Goal: Transaction & Acquisition: Book appointment/travel/reservation

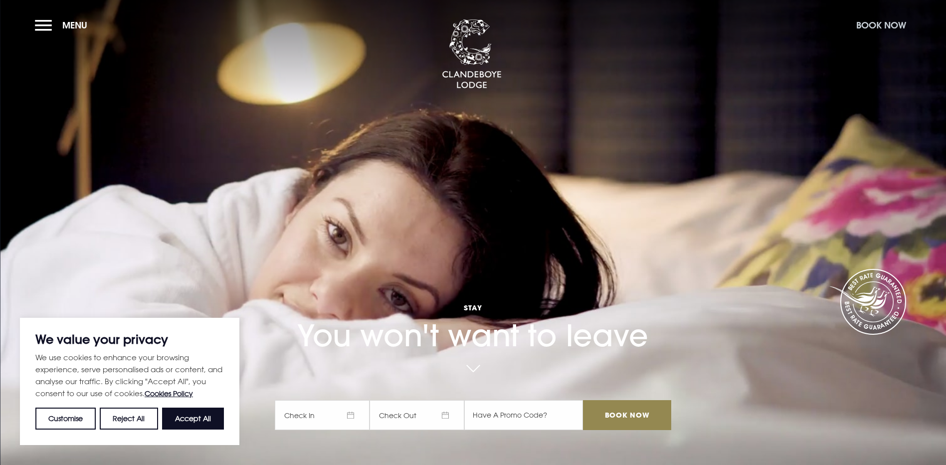
click at [892, 26] on button "Book Now" at bounding box center [881, 24] width 60 height 21
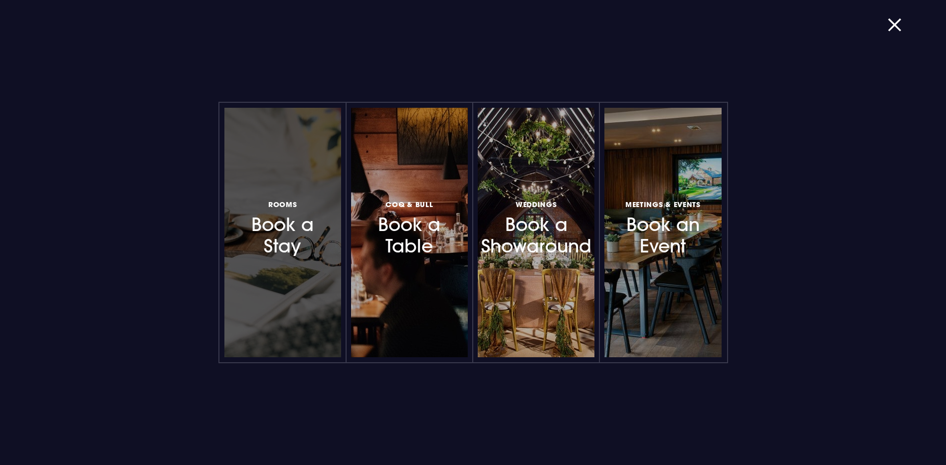
click at [271, 233] on h3 "Rooms Book a Stay" at bounding box center [282, 226] width 87 height 59
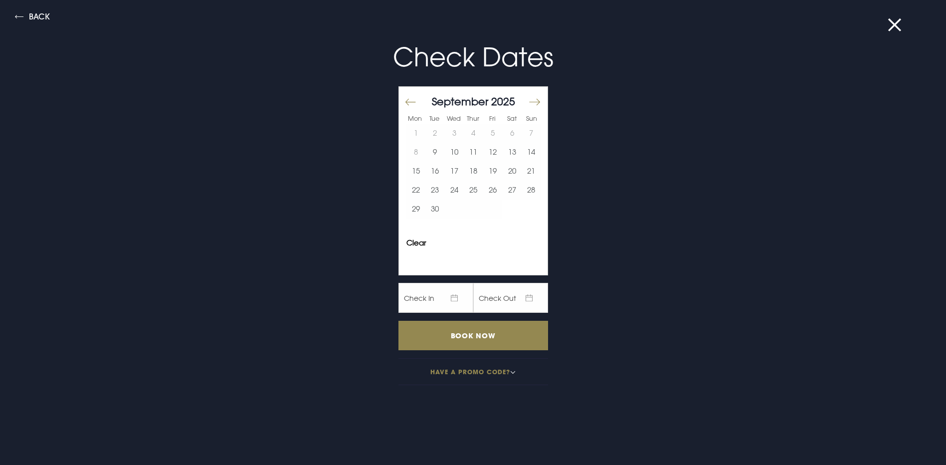
click at [528, 100] on button "Move forward to switch to the next month." at bounding box center [534, 101] width 12 height 21
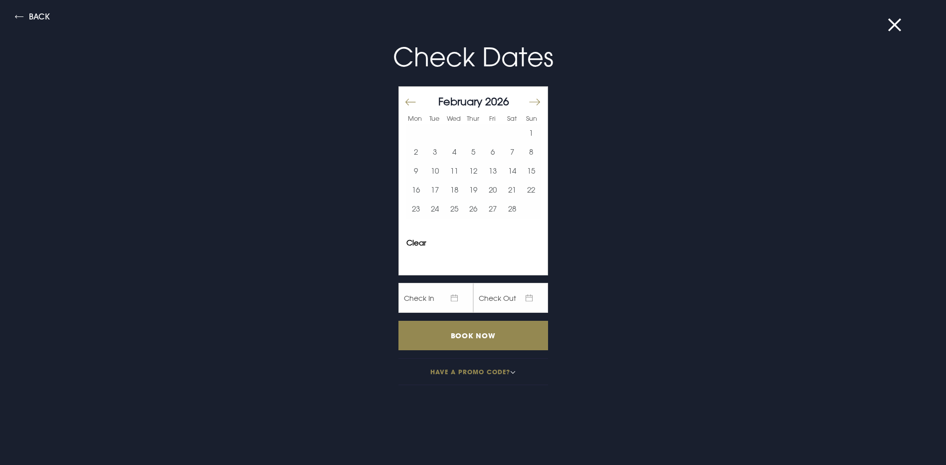
click at [528, 100] on button "Move forward to switch to the next month." at bounding box center [534, 101] width 12 height 21
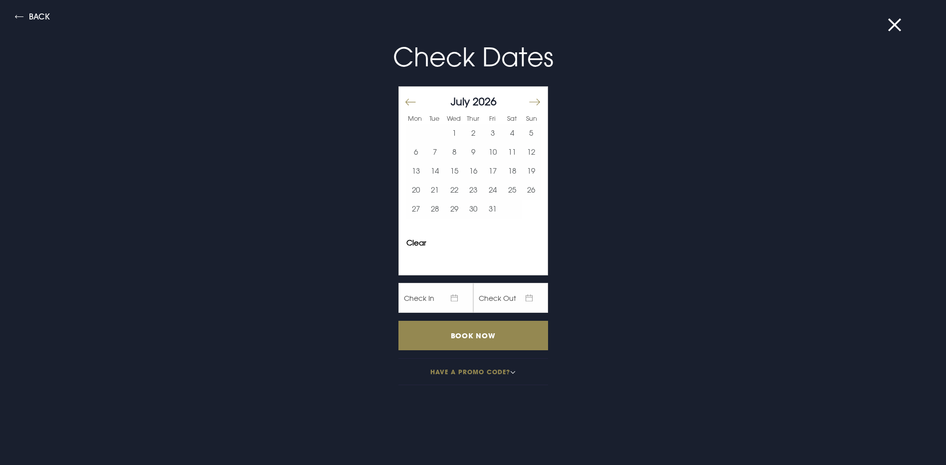
click at [528, 100] on button "Move forward to switch to the next month." at bounding box center [534, 101] width 12 height 21
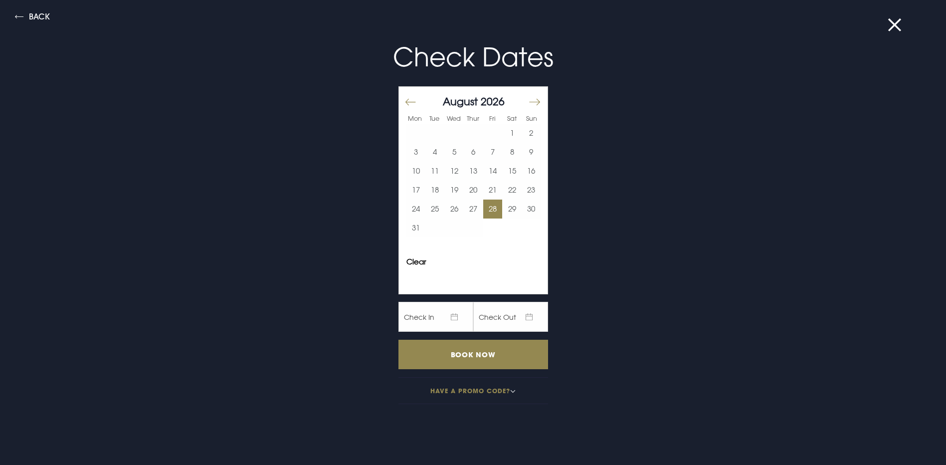
click at [490, 205] on button "28" at bounding box center [492, 208] width 19 height 19
click at [481, 349] on input "Book Now" at bounding box center [473, 354] width 150 height 29
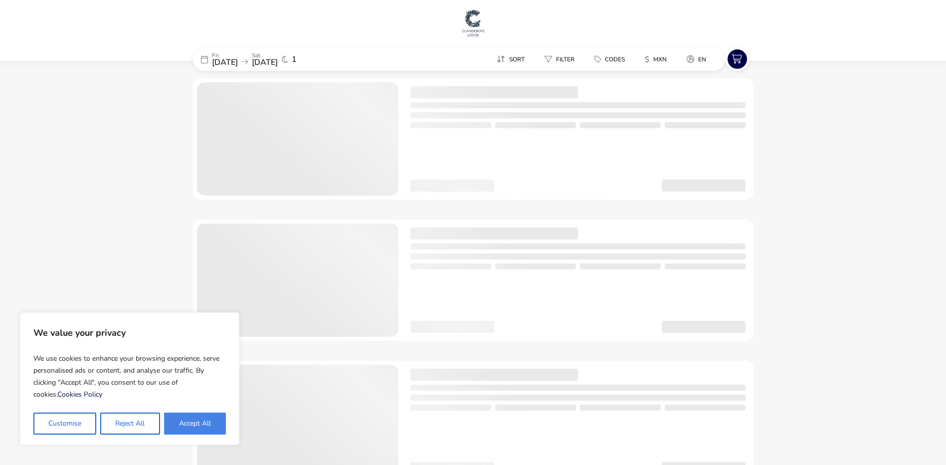
click at [185, 419] on button "Accept All" at bounding box center [195, 423] width 62 height 22
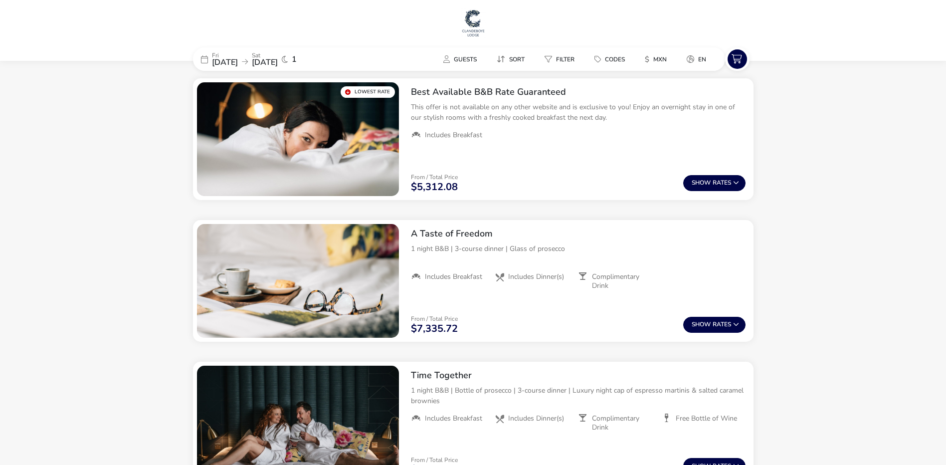
checkbox input "true"
